Goal: Task Accomplishment & Management: Manage account settings

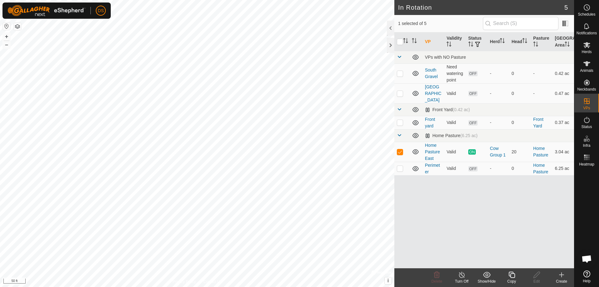
click at [460, 276] on icon at bounding box center [462, 274] width 8 height 7
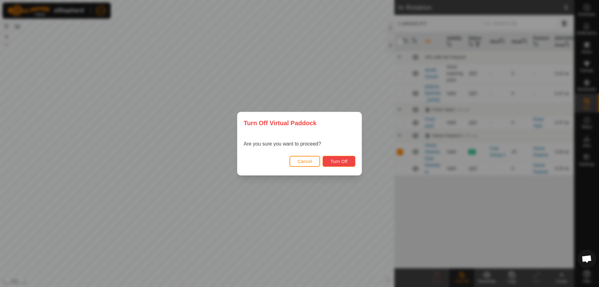
click at [340, 159] on span "Turn Off" at bounding box center [338, 161] width 17 height 5
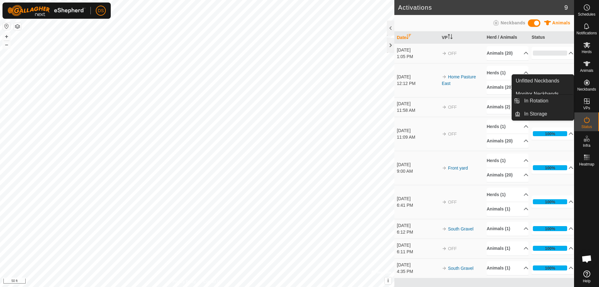
drag, startPoint x: 588, startPoint y: 94, endPoint x: 588, endPoint y: 99, distance: 5.0
click at [588, 99] on icon at bounding box center [586, 100] width 7 height 7
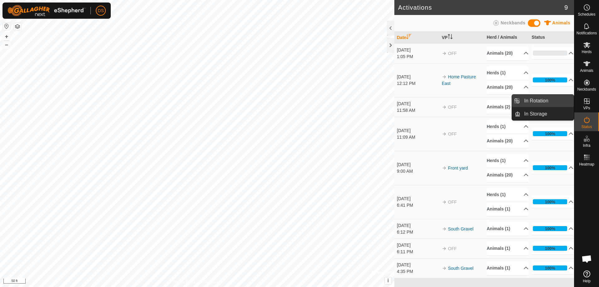
click at [542, 98] on link "In Rotation" at bounding box center [546, 100] width 53 height 12
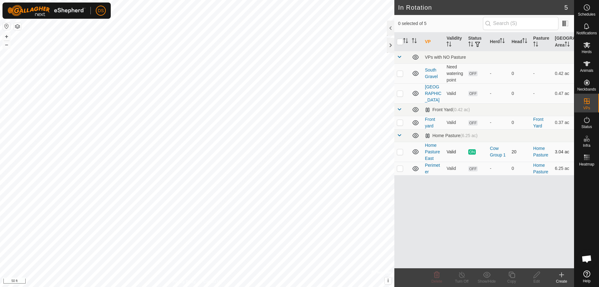
click at [400, 149] on p-checkbox at bounding box center [400, 151] width 6 height 5
checkbox input "true"
click at [431, 143] on link "Home Pasture East" at bounding box center [432, 152] width 15 height 18
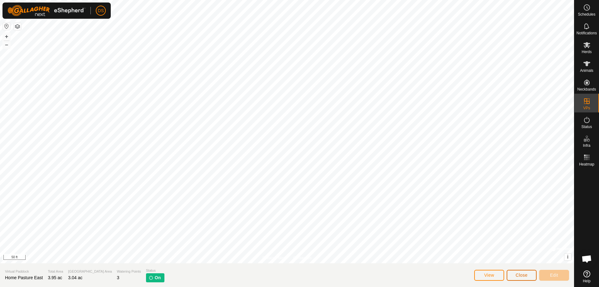
click at [516, 277] on span "Close" at bounding box center [522, 274] width 12 height 5
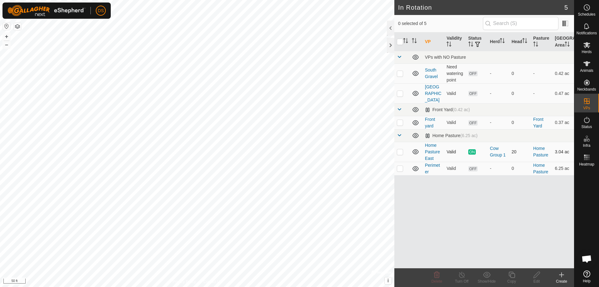
click at [398, 149] on p-checkbox at bounding box center [400, 151] width 6 height 5
checkbox input "true"
click at [462, 277] on icon at bounding box center [462, 274] width 6 height 6
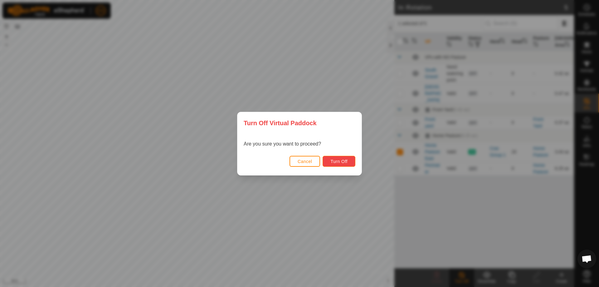
drag, startPoint x: 559, startPoint y: 216, endPoint x: 345, endPoint y: 157, distance: 221.5
click at [345, 157] on button "Turn Off" at bounding box center [338, 161] width 33 height 11
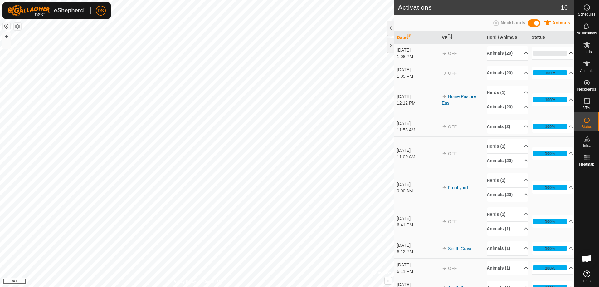
click at [561, 53] on p-accordion-header "0%" at bounding box center [552, 53] width 42 height 12
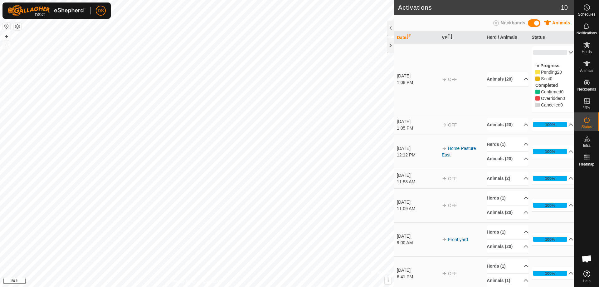
click at [561, 53] on p-accordion-header "0%" at bounding box center [552, 52] width 42 height 12
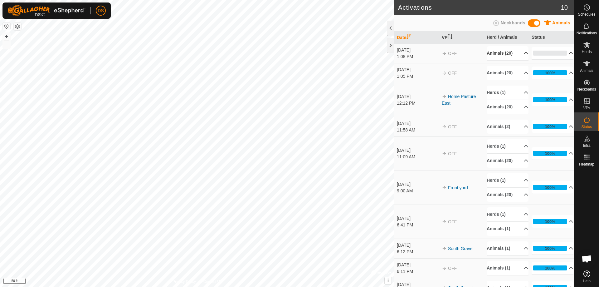
click at [517, 55] on p-accordion-header "Animals (20)" at bounding box center [508, 53] width 42 height 14
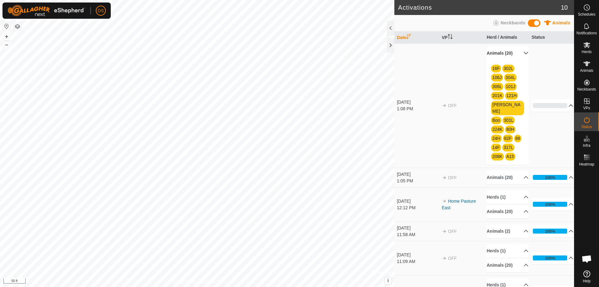
click at [517, 54] on p-accordion-header "Animals (20)" at bounding box center [508, 53] width 42 height 14
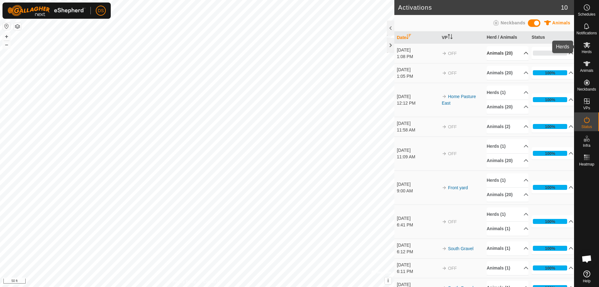
click at [586, 46] on icon at bounding box center [586, 45] width 7 height 6
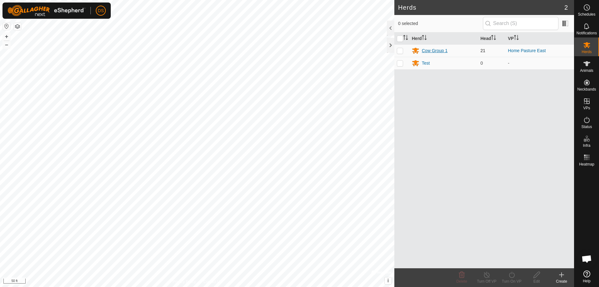
click at [433, 50] on div "Cow Group 1" at bounding box center [435, 50] width 26 height 7
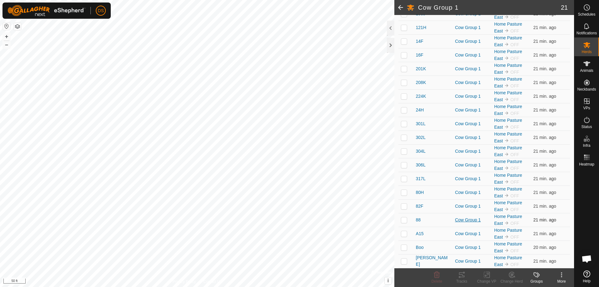
scroll to position [119, 0]
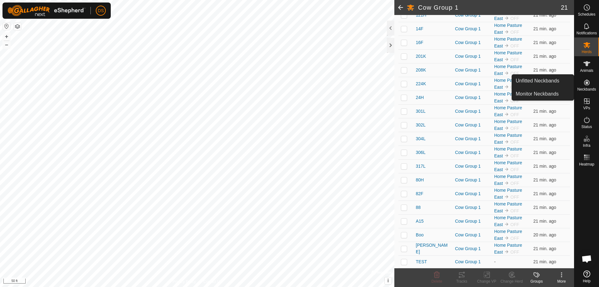
click at [583, 82] on icon at bounding box center [586, 82] width 7 height 7
click at [549, 81] on link "Unfitted Neckbands" at bounding box center [543, 81] width 62 height 12
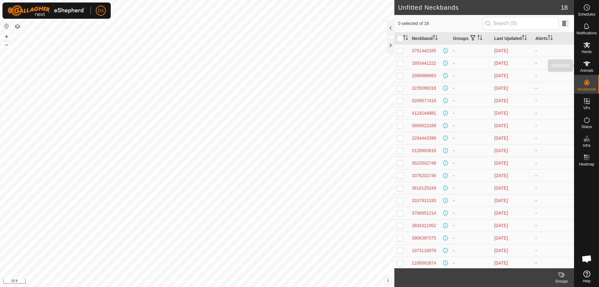
click at [591, 64] on es-animals-svg-icon at bounding box center [586, 64] width 11 height 10
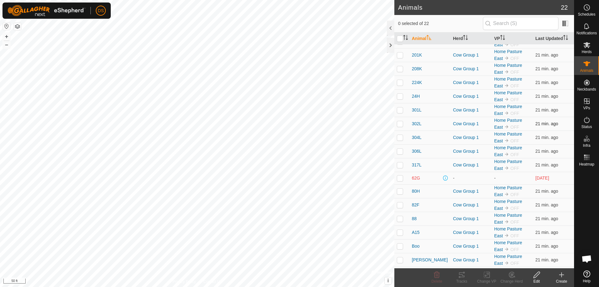
scroll to position [76, 0]
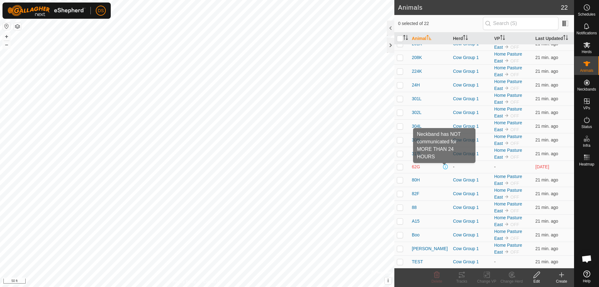
click at [443, 167] on span at bounding box center [445, 166] width 5 height 5
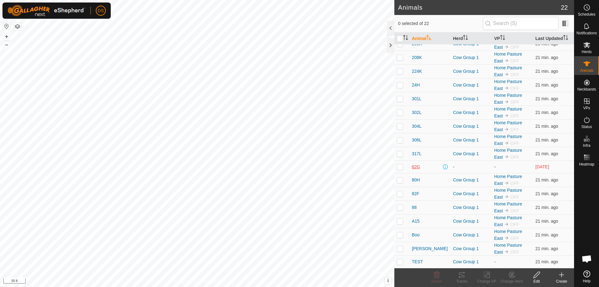
click at [415, 166] on span "62G" at bounding box center [416, 166] width 8 height 7
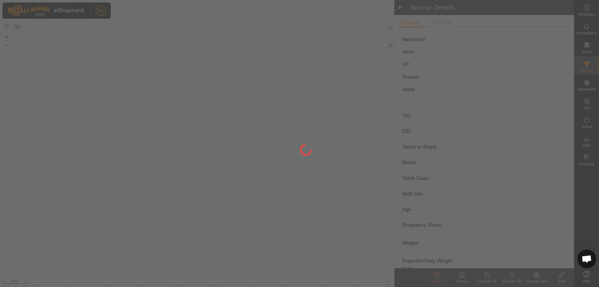
type input "62G"
type input "-"
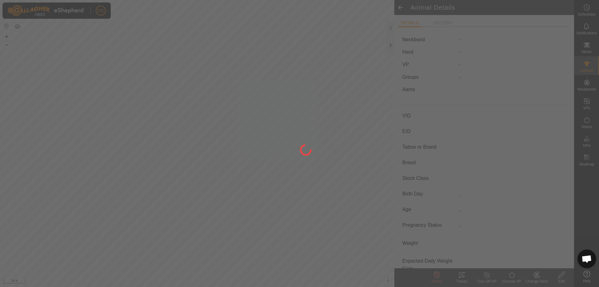
type input "0 kg"
type input "-"
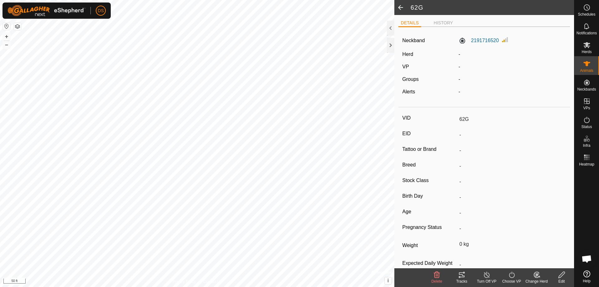
click at [564, 278] on icon at bounding box center [562, 274] width 8 height 7
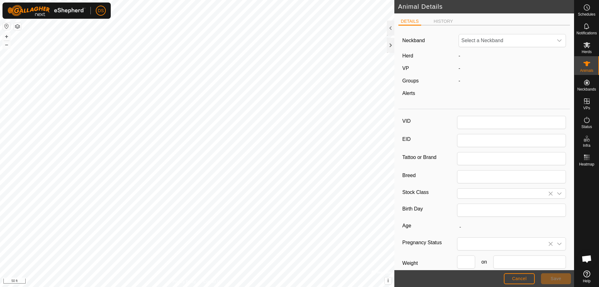
type input "62G"
type input "0"
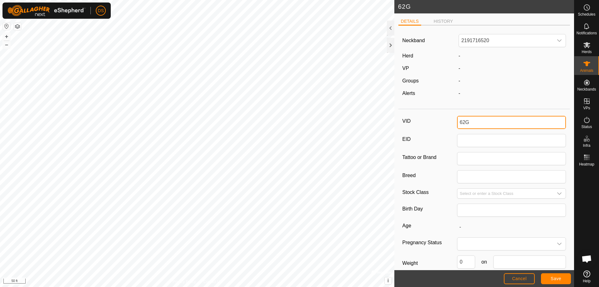
drag, startPoint x: 483, startPoint y: 125, endPoint x: 409, endPoint y: 123, distance: 74.2
click at [409, 123] on div "VID 62G" at bounding box center [484, 122] width 164 height 13
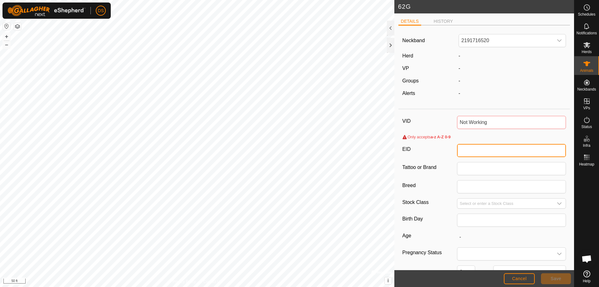
click at [485, 145] on input "EID" at bounding box center [511, 150] width 109 height 13
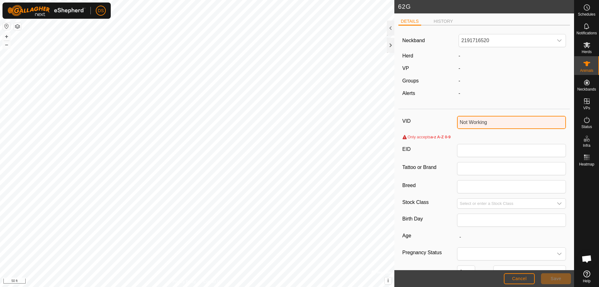
drag, startPoint x: 491, startPoint y: 124, endPoint x: 467, endPoint y: 124, distance: 23.7
click at [467, 124] on input "Not Working" at bounding box center [511, 122] width 109 height 13
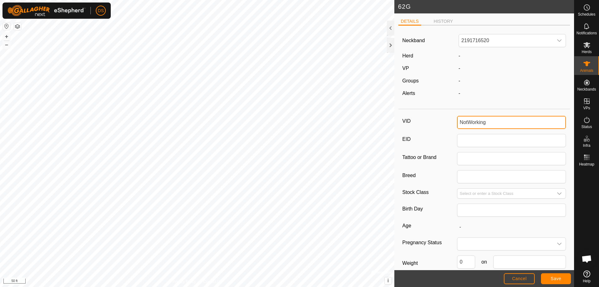
type input "NotWorking"
click at [558, 275] on button "Save" at bounding box center [556, 278] width 30 height 11
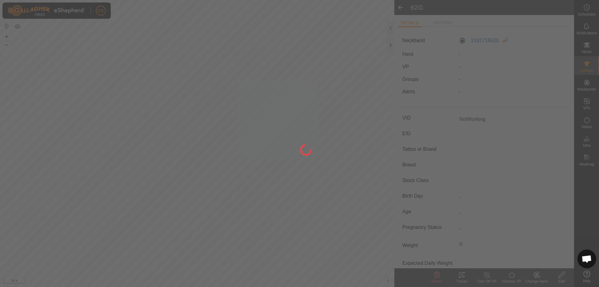
type input "-"
type input "0 kg"
type input "-"
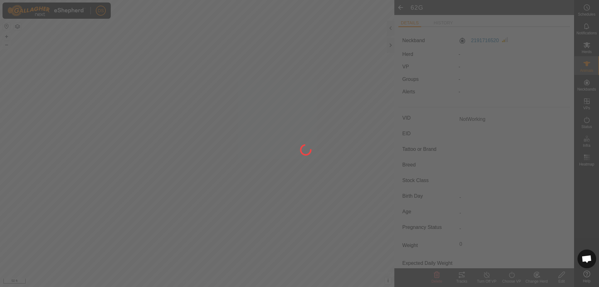
type input "-"
type input "62G"
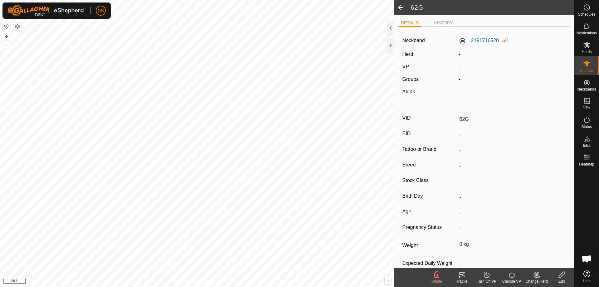
click at [400, 9] on span at bounding box center [400, 7] width 12 height 15
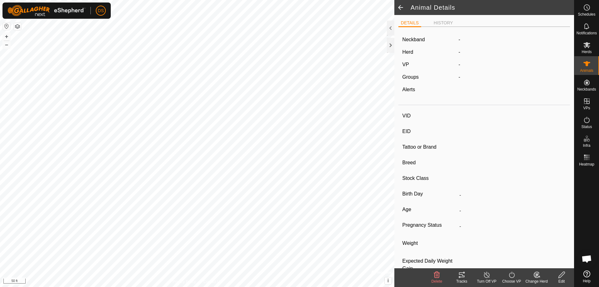
type input "NotWorking"
type input "-"
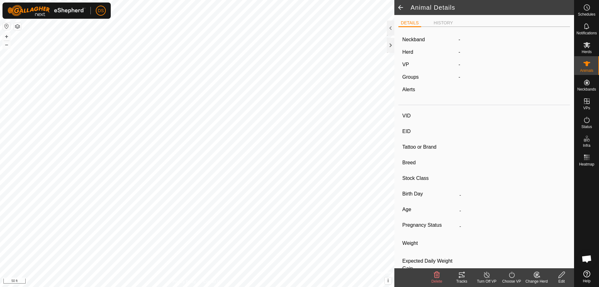
type input "0 kg"
type input "-"
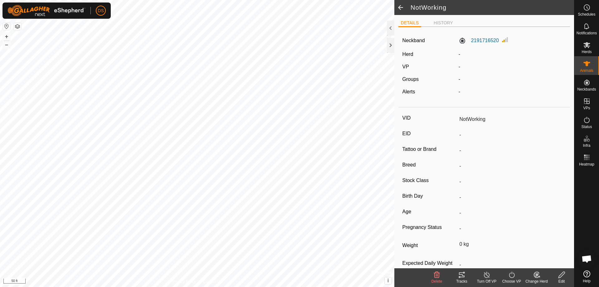
click at [402, 7] on span at bounding box center [400, 7] width 12 height 15
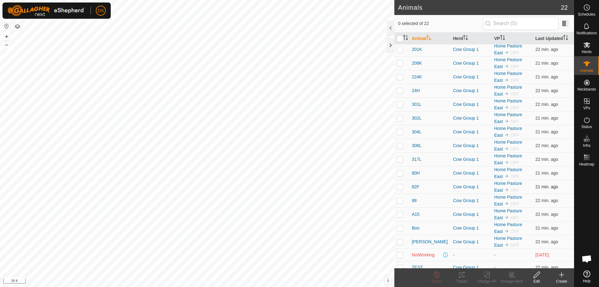
scroll to position [76, 0]
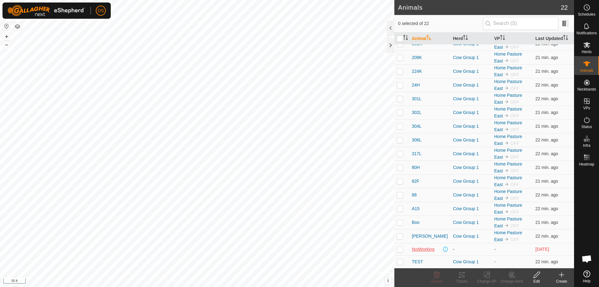
click at [424, 248] on span "NotWorking" at bounding box center [423, 249] width 23 height 7
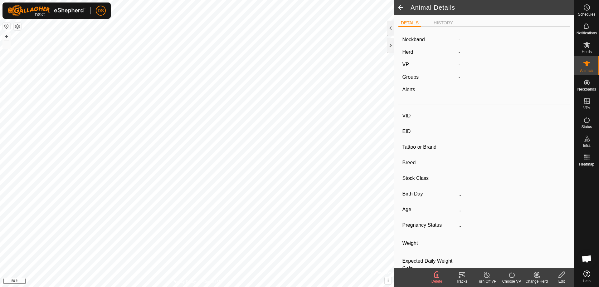
type input "NotWorking"
type input "-"
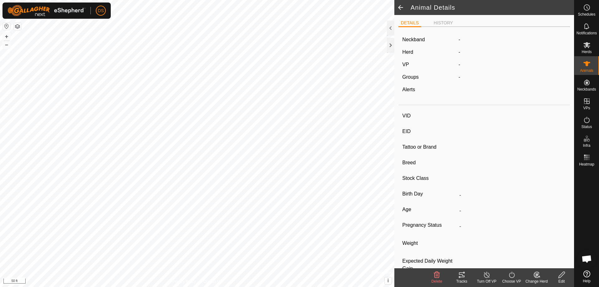
type input "0 kg"
type input "-"
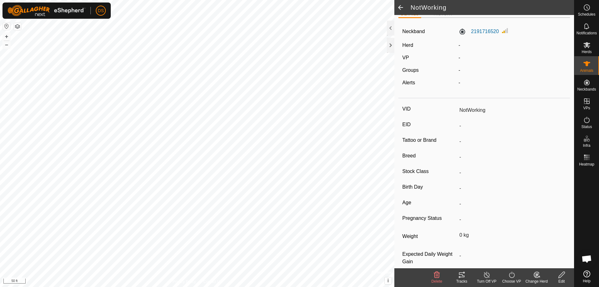
scroll to position [18, 0]
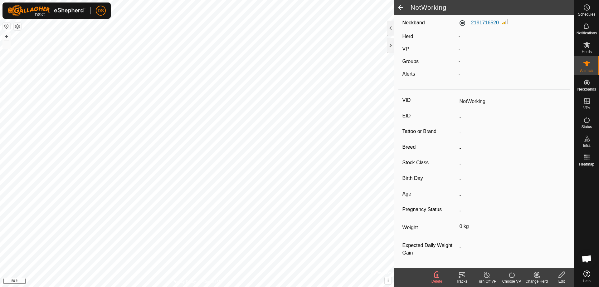
click at [538, 274] on icon at bounding box center [537, 274] width 4 height 3
click at [535, 281] on div "Change Herd" at bounding box center [536, 281] width 25 height 6
click at [537, 264] on ul "Choose Herd... Remove from [GEOGRAPHIC_DATA]" at bounding box center [555, 254] width 62 height 26
click at [564, 279] on div "Edit" at bounding box center [561, 281] width 25 height 6
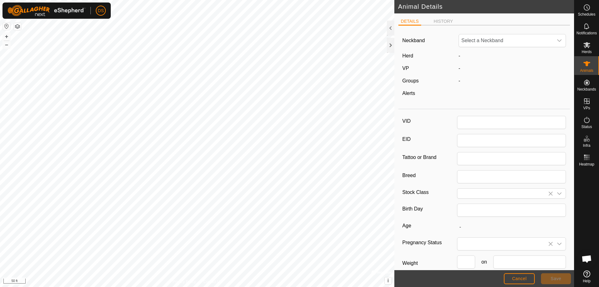
type input "NotWorking"
type input "0"
click at [529, 276] on button "Cancel" at bounding box center [519, 278] width 31 height 11
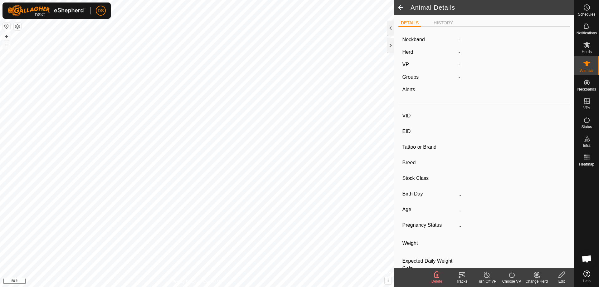
type input "NotWorking"
type input "-"
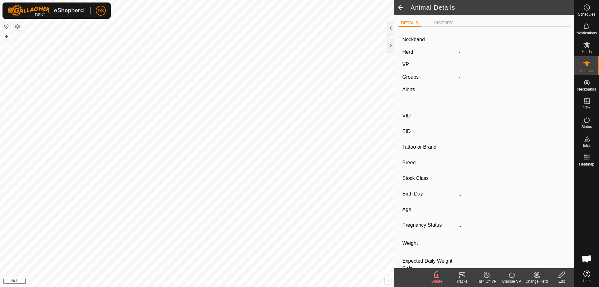
type input "0 kg"
type input "-"
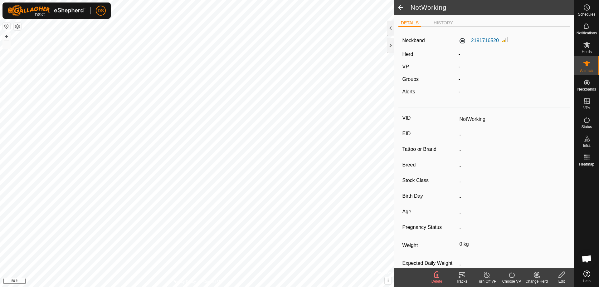
click at [435, 277] on icon at bounding box center [436, 274] width 7 height 7
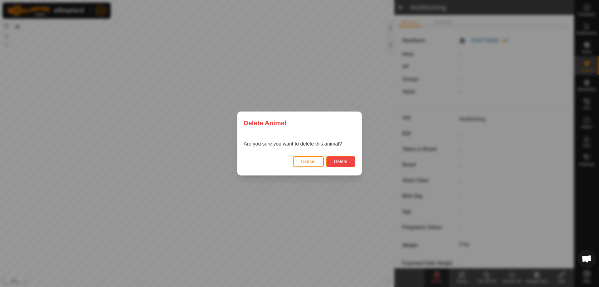
click at [346, 157] on button "Delete" at bounding box center [340, 161] width 29 height 11
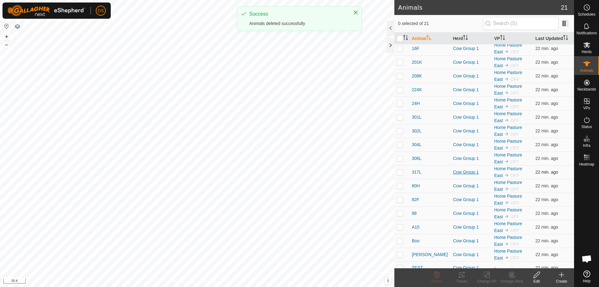
scroll to position [64, 0]
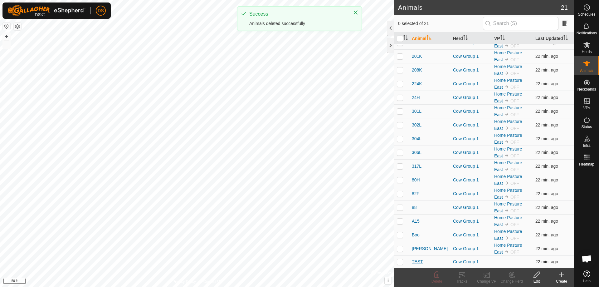
click at [419, 261] on span "TEST" at bounding box center [417, 261] width 11 height 7
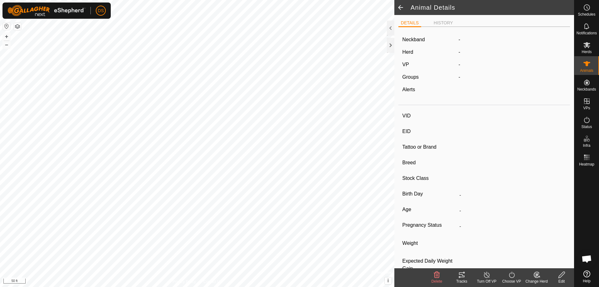
type input "TEST"
type input "-"
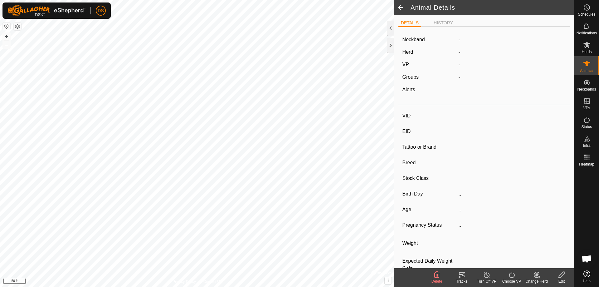
type input "0 kg"
type input "-"
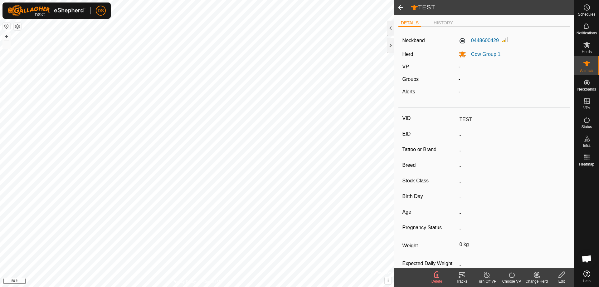
click at [561, 275] on icon at bounding box center [562, 274] width 8 height 7
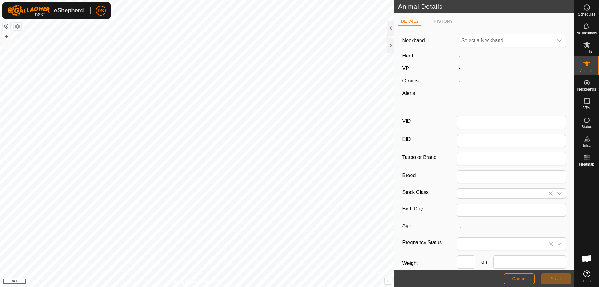
type input "TEST"
type input "0"
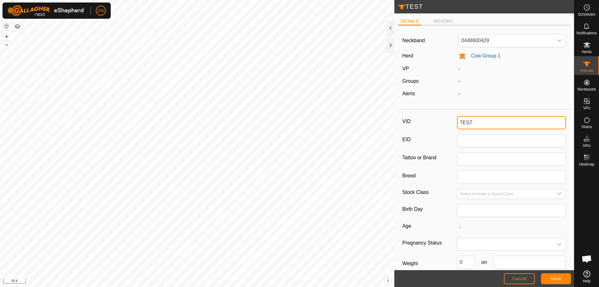
click at [367, 116] on div "TEST DETAILS HISTORY Neckband 0448600429 Herd Cow Group 1 VP - Groups - Alerts …" at bounding box center [287, 143] width 574 height 287
click at [553, 274] on button "Save" at bounding box center [556, 278] width 30 height 11
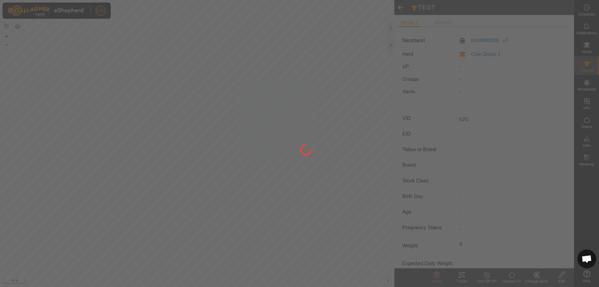
type input "62G"
type input "-"
type input "0 kg"
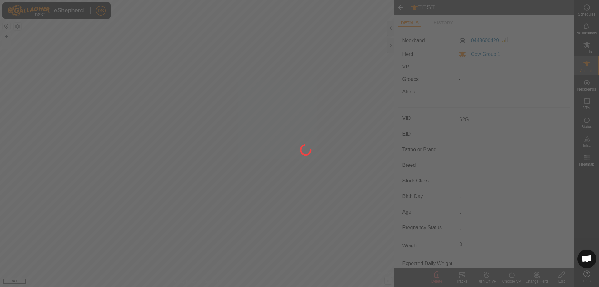
type input "-"
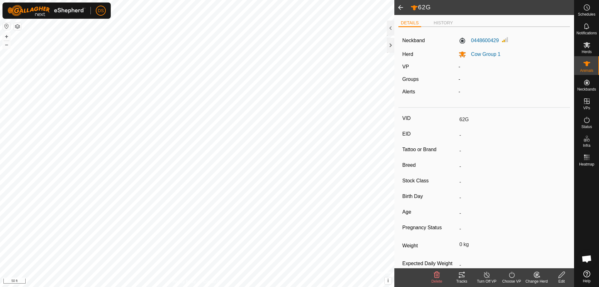
click at [398, 9] on span at bounding box center [400, 7] width 12 height 15
type input "62G"
type input "-"
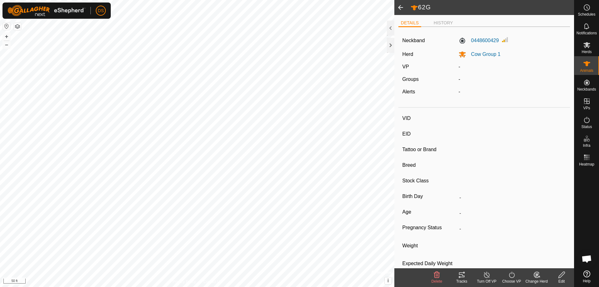
type input "-"
type input "0 kg"
type input "-"
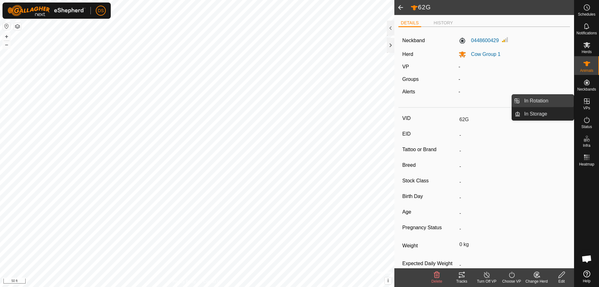
click at [567, 99] on link "In Rotation" at bounding box center [546, 100] width 53 height 12
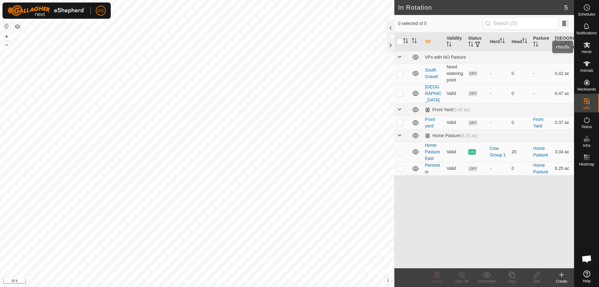
click at [589, 47] on icon at bounding box center [586, 45] width 7 height 6
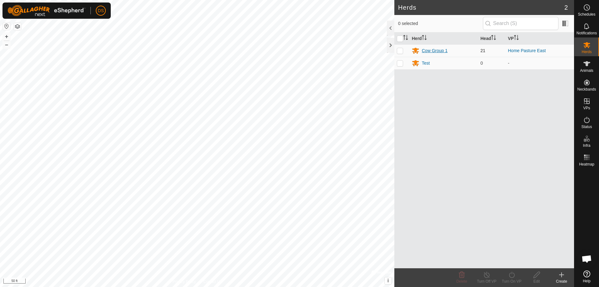
click at [420, 50] on div "Cow Group 1" at bounding box center [444, 50] width 64 height 7
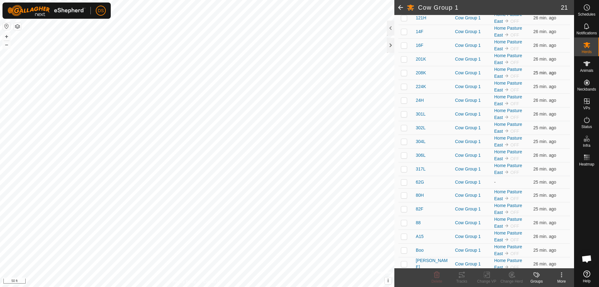
scroll to position [119, 0]
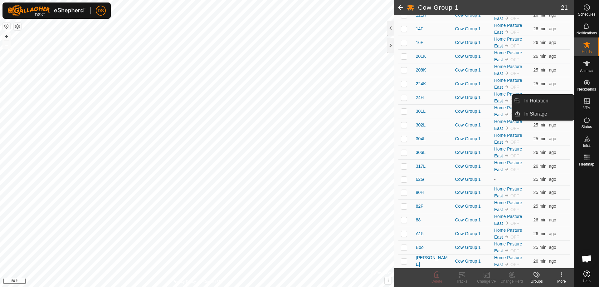
click at [556, 100] on link "In Rotation" at bounding box center [546, 100] width 53 height 12
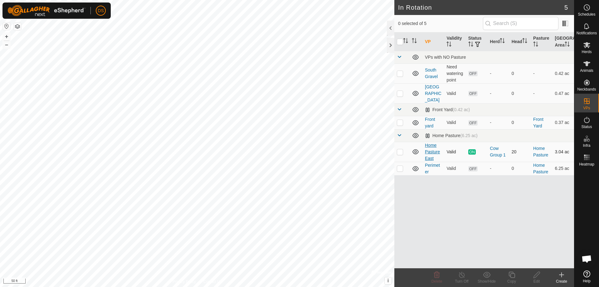
click at [429, 143] on link "Home Pasture East" at bounding box center [432, 152] width 15 height 18
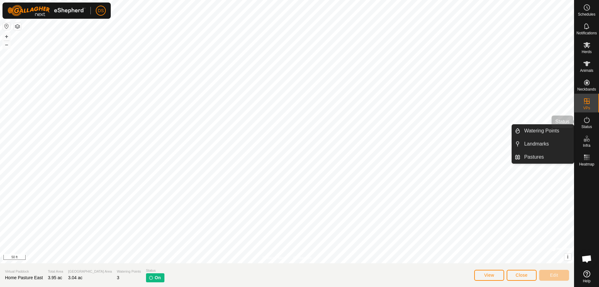
click at [590, 123] on icon at bounding box center [586, 119] width 7 height 7
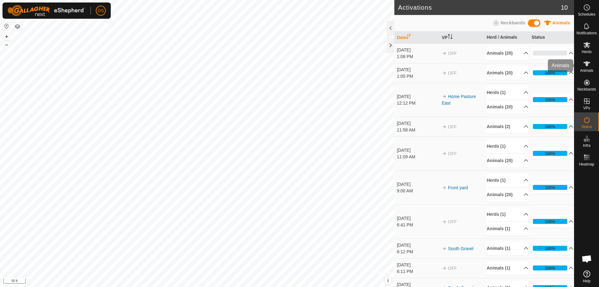
click at [591, 64] on es-animals-svg-icon at bounding box center [586, 64] width 11 height 10
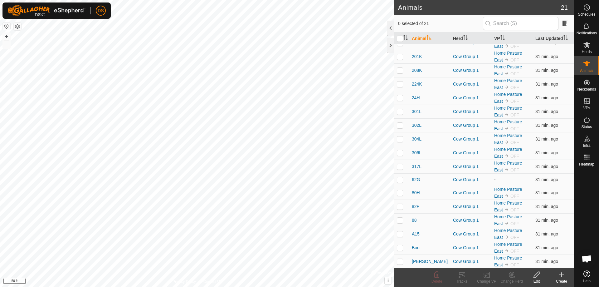
scroll to position [64, 0]
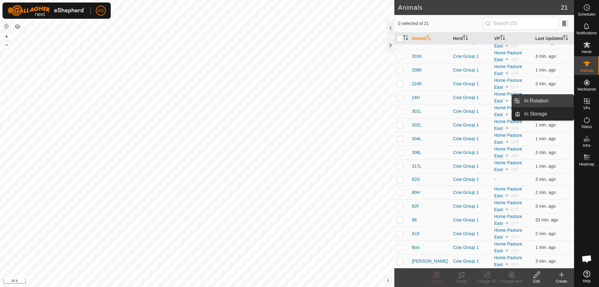
click at [546, 95] on link "In Rotation" at bounding box center [546, 100] width 53 height 12
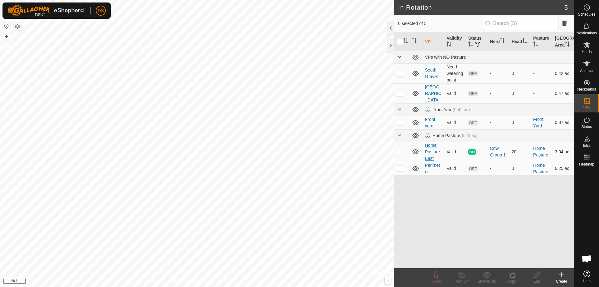
click at [430, 144] on link "Home Pasture East" at bounding box center [432, 152] width 15 height 18
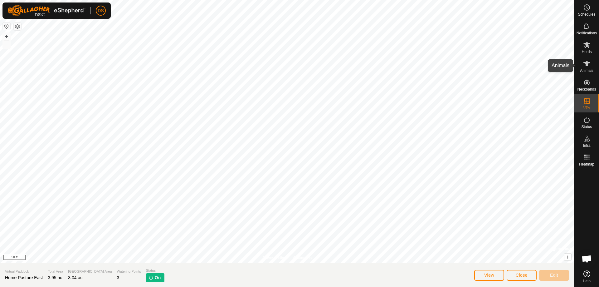
click at [590, 63] on icon at bounding box center [586, 63] width 7 height 7
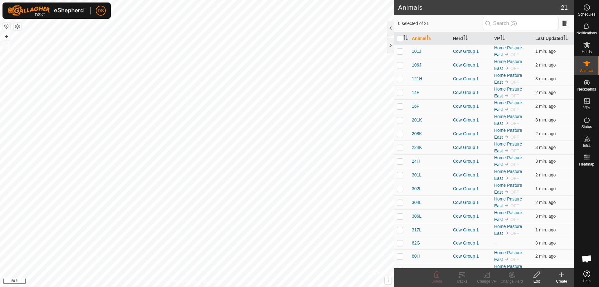
drag, startPoint x: 539, startPoint y: 218, endPoint x: 557, endPoint y: 119, distance: 100.9
click at [557, 119] on td "3 min. ago" at bounding box center [553, 120] width 41 height 14
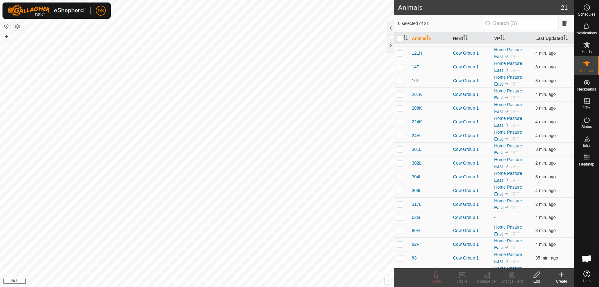
scroll to position [64, 0]
